Goal: Find specific page/section: Find specific page/section

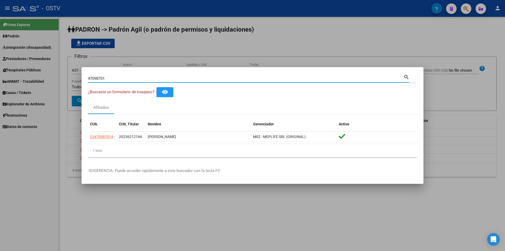
click at [159, 55] on div at bounding box center [252, 125] width 505 height 251
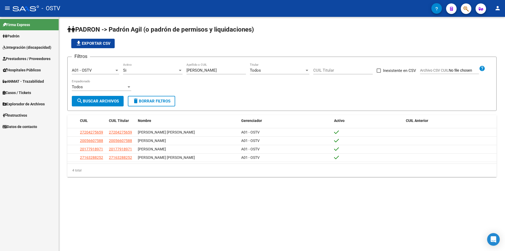
drag, startPoint x: 207, startPoint y: 71, endPoint x: 163, endPoint y: 71, distance: 43.9
click at [163, 71] on div "Filtros A01 - OSTV Seleccionar Gerenciador Si Activo [PERSON_NAME] Apellido o C…" at bounding box center [282, 78] width 420 height 35
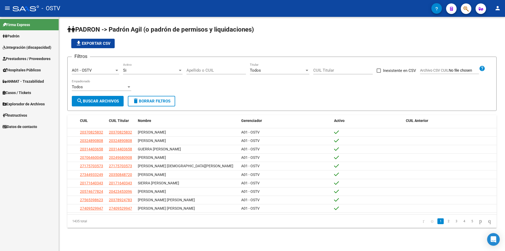
click at [192, 48] on div "file_download Exportar CSV" at bounding box center [281, 43] width 429 height 9
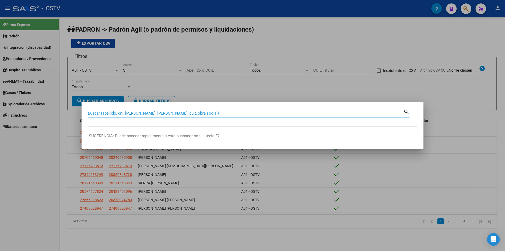
paste input "27310447922"
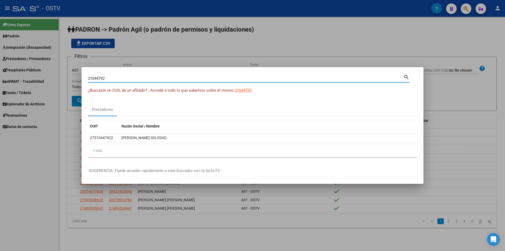
type input "31044792"
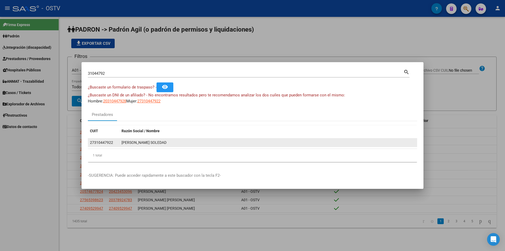
click at [96, 146] on datatable-body-cell "27310447922" at bounding box center [104, 142] width 32 height 8
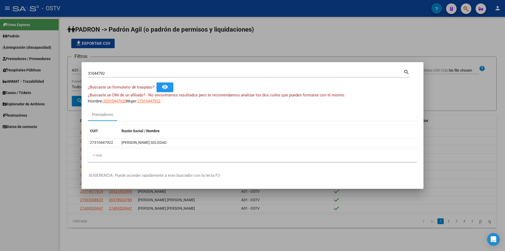
drag, startPoint x: 101, startPoint y: 144, endPoint x: 162, endPoint y: 148, distance: 61.2
click at [101, 143] on div "27310447922" at bounding box center [101, 142] width 23 height 6
click at [162, 148] on datatable-body "27310447922 [PERSON_NAME]" at bounding box center [252, 143] width 329 height 10
click at [156, 96] on span "¿Buscaste un DNI de un afiliado? - No encontramos resultados pero te recomendam…" at bounding box center [216, 95] width 257 height 5
click at [157, 101] on span "27310447922" at bounding box center [148, 101] width 23 height 5
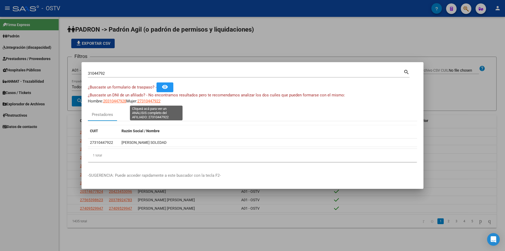
type textarea "27310447922"
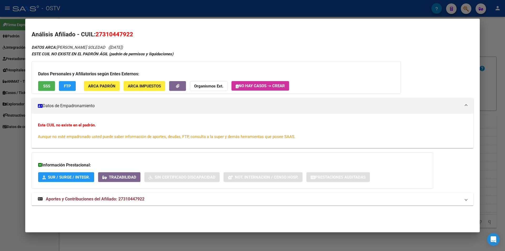
click at [215, 12] on div at bounding box center [252, 125] width 505 height 251
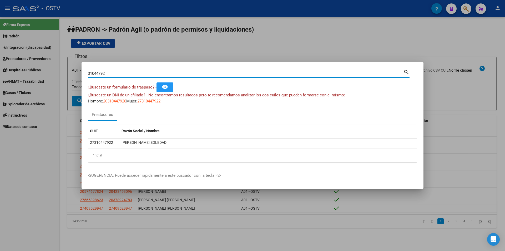
drag, startPoint x: 112, startPoint y: 73, endPoint x: 79, endPoint y: 72, distance: 32.9
click at [79, 72] on div "31044792 Buscar (apellido, dni, cuil, nro traspaso, cuit, obra social) search ¿…" at bounding box center [252, 125] width 505 height 251
type input "32883839"
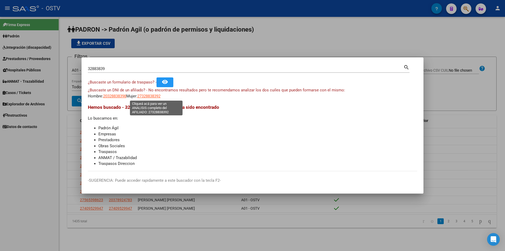
click at [149, 95] on span "27328838392" at bounding box center [148, 96] width 23 height 5
type textarea "27328838392"
